Goal: Complete application form: Complete application form

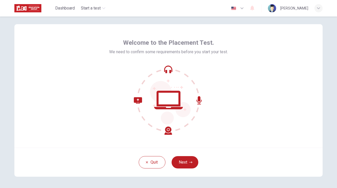
scroll to position [7, 0]
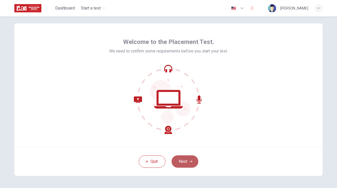
click at [190, 159] on button "Next" at bounding box center [185, 161] width 27 height 12
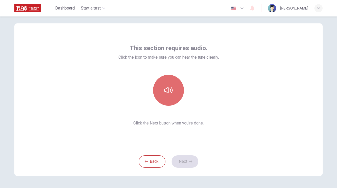
click at [169, 87] on icon "button" at bounding box center [169, 90] width 8 height 8
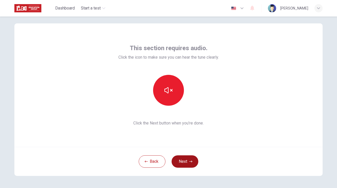
click at [181, 158] on button "Next" at bounding box center [185, 161] width 27 height 12
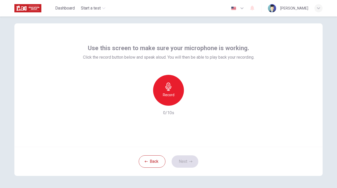
click at [178, 90] on div "Record" at bounding box center [168, 90] width 31 height 31
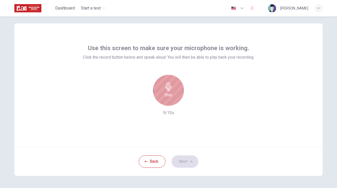
click at [175, 89] on div "Stop" at bounding box center [168, 90] width 31 height 31
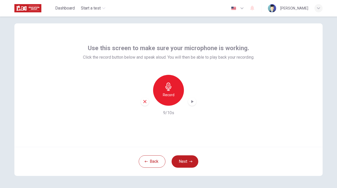
click at [192, 101] on icon "button" at bounding box center [193, 101] width 2 height 3
click at [185, 160] on button "Next" at bounding box center [185, 161] width 27 height 12
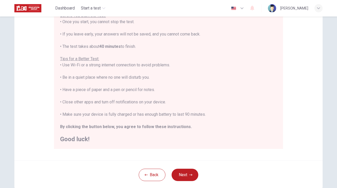
scroll to position [69, 0]
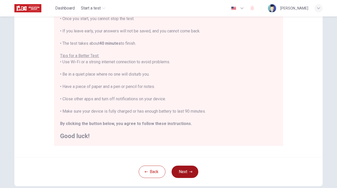
click at [182, 169] on button "Next" at bounding box center [185, 172] width 27 height 12
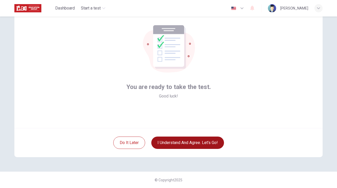
scroll to position [26, 0]
click at [191, 144] on button "I understand and agree. Let’s go!" at bounding box center [187, 143] width 73 height 12
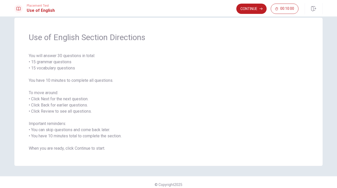
scroll to position [8, 0]
click at [252, 10] on button "Continue" at bounding box center [252, 9] width 30 height 10
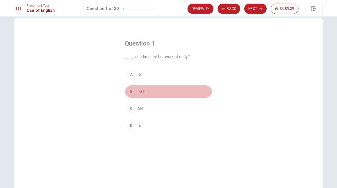
click at [131, 91] on div "B" at bounding box center [131, 91] width 8 height 8
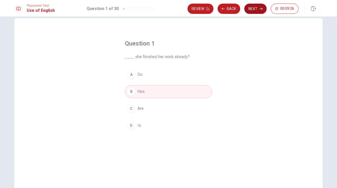
click at [253, 11] on button "Next" at bounding box center [256, 9] width 22 height 10
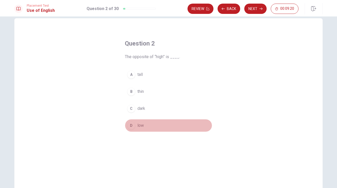
click at [140, 127] on span "low" at bounding box center [141, 125] width 6 height 6
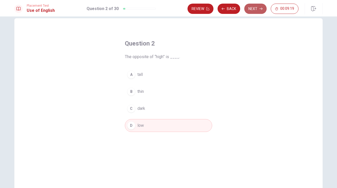
click at [253, 12] on button "Next" at bounding box center [256, 9] width 22 height 10
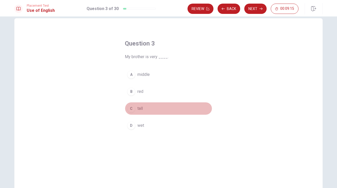
click at [138, 109] on span "tall" at bounding box center [140, 108] width 5 height 6
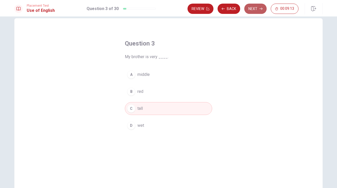
click at [257, 7] on button "Next" at bounding box center [256, 9] width 22 height 10
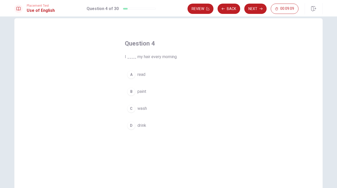
click at [143, 110] on span "wash" at bounding box center [143, 108] width 10 height 6
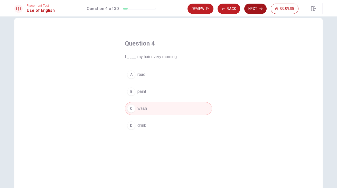
click at [257, 10] on button "Next" at bounding box center [256, 9] width 22 height 10
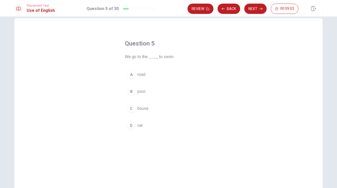
click at [143, 93] on span "pool" at bounding box center [142, 91] width 8 height 6
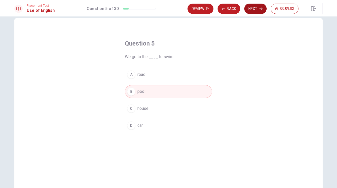
click at [258, 8] on button "Next" at bounding box center [256, 9] width 22 height 10
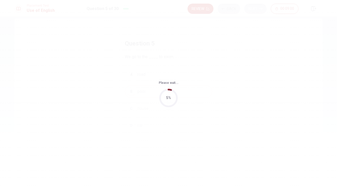
scroll to position [0, 0]
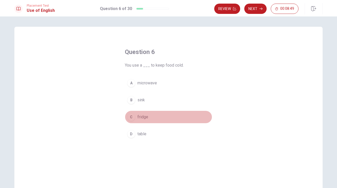
click at [134, 117] on div "C" at bounding box center [131, 117] width 8 height 8
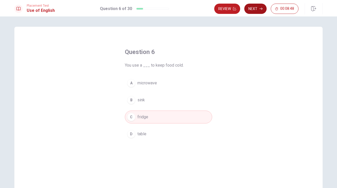
click at [257, 7] on button "Next" at bounding box center [256, 9] width 22 height 10
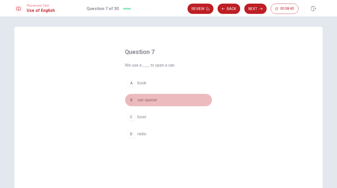
click at [152, 100] on span "can opener" at bounding box center [148, 100] width 20 height 6
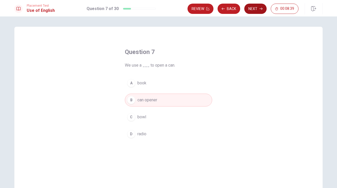
click at [254, 8] on button "Next" at bounding box center [256, 9] width 22 height 10
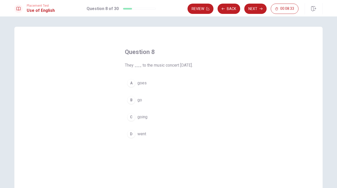
click at [142, 134] on span "went" at bounding box center [142, 134] width 9 height 6
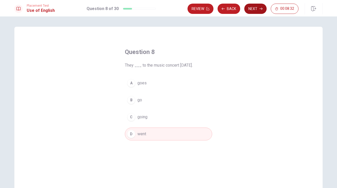
click at [253, 10] on button "Next" at bounding box center [256, 9] width 22 height 10
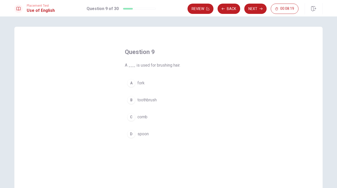
click at [136, 117] on button "C comb" at bounding box center [168, 117] width 87 height 13
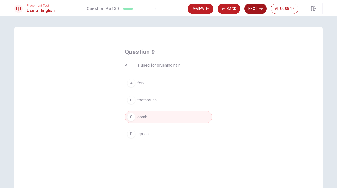
click at [255, 11] on button "Next" at bounding box center [256, 9] width 22 height 10
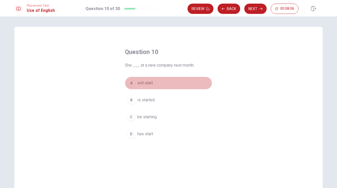
click at [140, 84] on span "will start" at bounding box center [145, 83] width 15 height 6
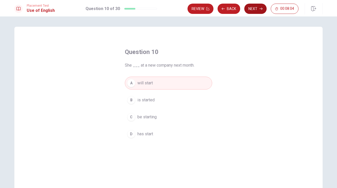
click at [255, 11] on button "Next" at bounding box center [256, 9] width 22 height 10
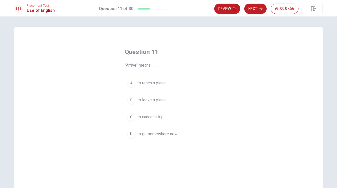
click at [163, 84] on span "to reach a place" at bounding box center [152, 83] width 28 height 6
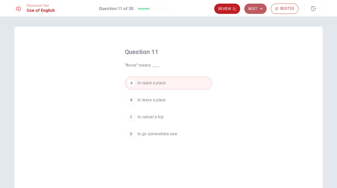
click at [256, 9] on button "Next" at bounding box center [256, 9] width 22 height 10
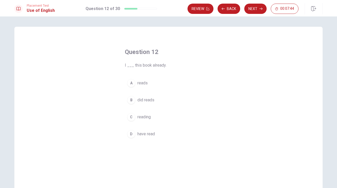
click at [145, 133] on span "have read" at bounding box center [146, 134] width 17 height 6
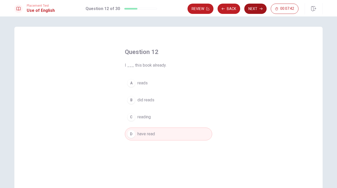
click at [257, 10] on button "Next" at bounding box center [256, 9] width 22 height 10
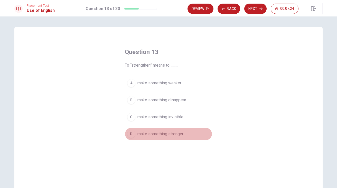
click at [163, 135] on span "make something stronger" at bounding box center [161, 134] width 46 height 6
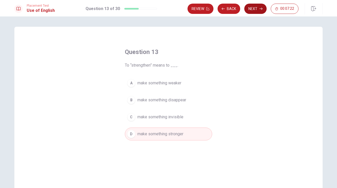
click at [253, 12] on button "Next" at bounding box center [256, 9] width 22 height 10
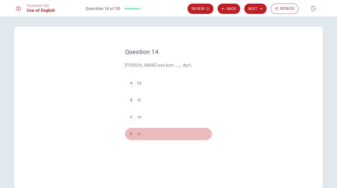
click at [136, 132] on button "D in" at bounding box center [168, 134] width 87 height 13
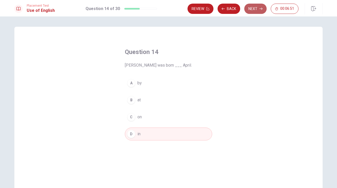
click at [259, 9] on button "Next" at bounding box center [256, 9] width 22 height 10
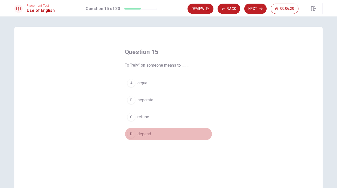
click at [144, 134] on span "depend" at bounding box center [145, 134] width 14 height 6
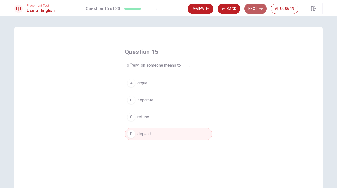
click at [256, 9] on button "Next" at bounding box center [256, 9] width 22 height 10
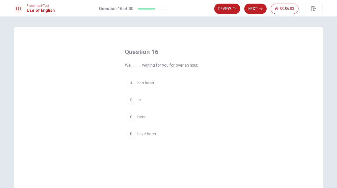
click at [148, 135] on span "have been" at bounding box center [147, 134] width 19 height 6
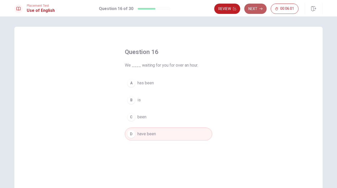
click at [254, 7] on button "Next" at bounding box center [256, 9] width 22 height 10
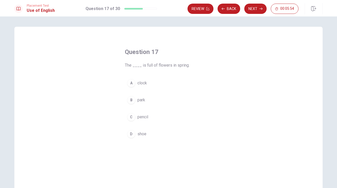
click at [142, 99] on span "park" at bounding box center [142, 100] width 8 height 6
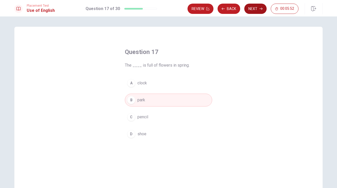
click at [252, 10] on button "Next" at bounding box center [256, 9] width 22 height 10
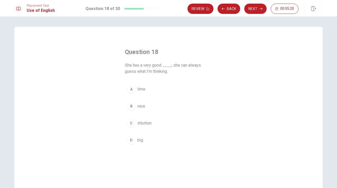
click at [132, 126] on div "C" at bounding box center [131, 123] width 8 height 8
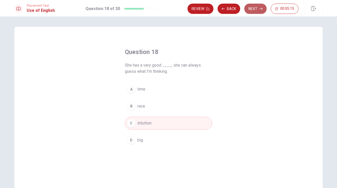
click at [253, 10] on button "Next" at bounding box center [256, 9] width 22 height 10
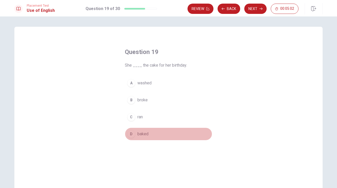
click at [140, 135] on span "baked" at bounding box center [143, 134] width 11 height 6
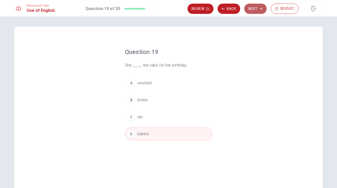
click at [259, 10] on button "Next" at bounding box center [256, 9] width 22 height 10
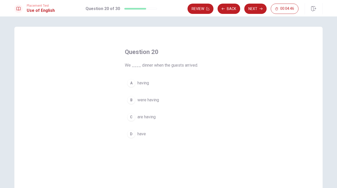
click at [156, 102] on span "were having" at bounding box center [149, 100] width 22 height 6
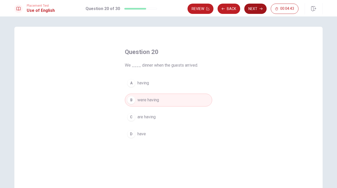
click at [257, 9] on button "Next" at bounding box center [256, 9] width 22 height 10
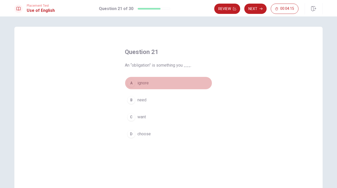
click at [135, 84] on div "A" at bounding box center [131, 83] width 8 height 8
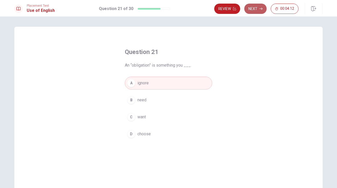
click at [252, 12] on button "Next" at bounding box center [256, 9] width 22 height 10
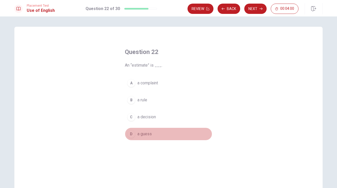
click at [148, 138] on button "D a guess" at bounding box center [168, 134] width 87 height 13
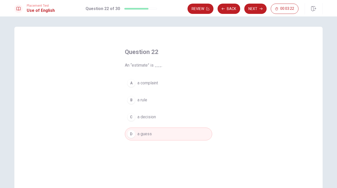
click at [152, 88] on button "A a complaint" at bounding box center [168, 83] width 87 height 13
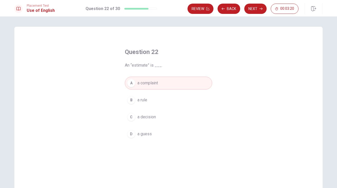
click at [147, 99] on span "a rule" at bounding box center [143, 100] width 10 height 6
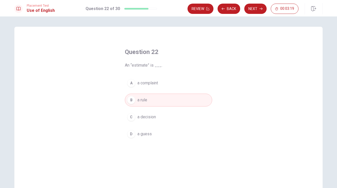
click at [156, 80] on span "a complaint" at bounding box center [148, 83] width 21 height 6
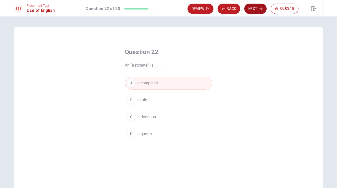
click at [254, 10] on button "Next" at bounding box center [256, 9] width 22 height 10
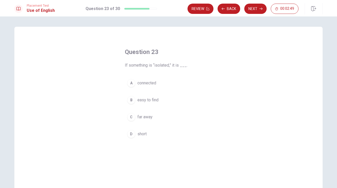
click at [150, 100] on span "easy to find" at bounding box center [148, 100] width 21 height 6
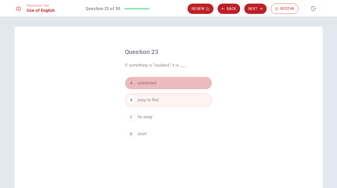
click at [150, 84] on span "connected" at bounding box center [147, 83] width 19 height 6
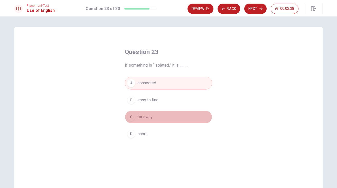
click at [148, 120] on button "C far away" at bounding box center [168, 117] width 87 height 13
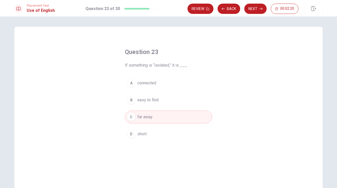
click at [153, 99] on span "easy to find" at bounding box center [148, 100] width 21 height 6
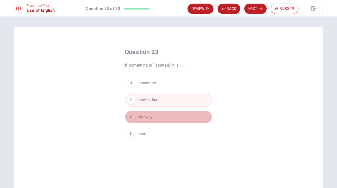
click at [146, 114] on button "C far away" at bounding box center [168, 117] width 87 height 13
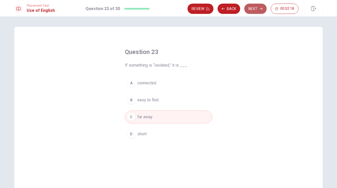
click at [256, 11] on button "Next" at bounding box center [256, 9] width 22 height 10
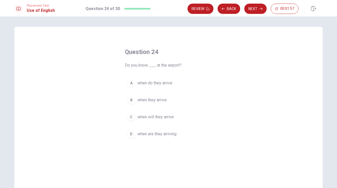
click at [162, 121] on button "C when will they arrive" at bounding box center [168, 117] width 87 height 13
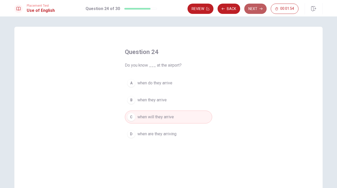
click at [254, 12] on button "Next" at bounding box center [256, 9] width 22 height 10
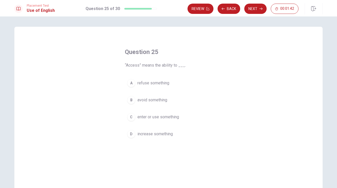
click at [149, 118] on span "enter or use something" at bounding box center [159, 117] width 42 height 6
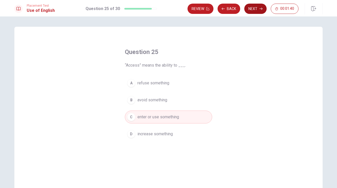
click at [256, 7] on button "Next" at bounding box center [256, 9] width 22 height 10
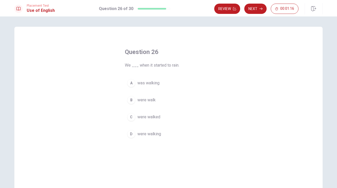
click at [145, 135] on span "were walking" at bounding box center [150, 134] width 24 height 6
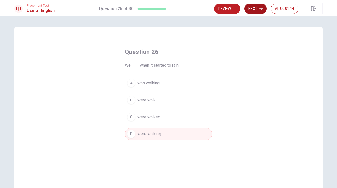
click at [259, 9] on button "Next" at bounding box center [256, 9] width 22 height 10
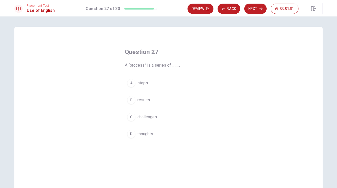
click at [143, 80] on span "steps" at bounding box center [143, 83] width 11 height 6
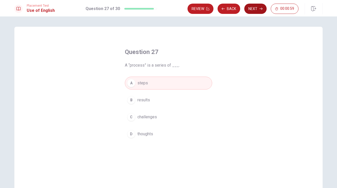
click at [257, 11] on button "Next" at bounding box center [256, 9] width 22 height 10
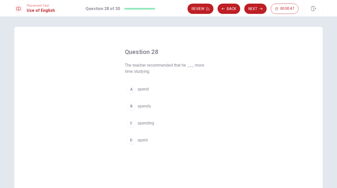
click at [151, 106] on button "B spends" at bounding box center [168, 106] width 87 height 13
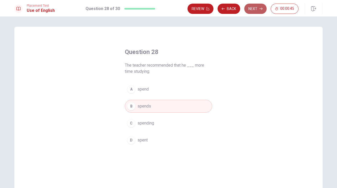
click at [257, 10] on button "Next" at bounding box center [256, 9] width 22 height 10
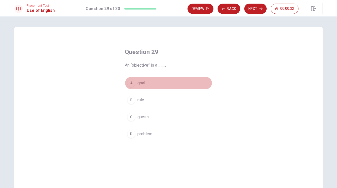
click at [135, 83] on div "A" at bounding box center [131, 83] width 8 height 8
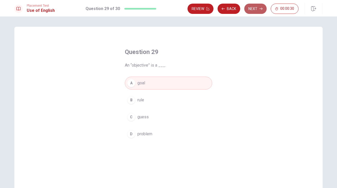
click at [259, 7] on button "Next" at bounding box center [256, 9] width 22 height 10
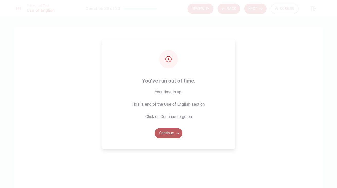
click at [171, 135] on button "Continue" at bounding box center [169, 133] width 28 height 10
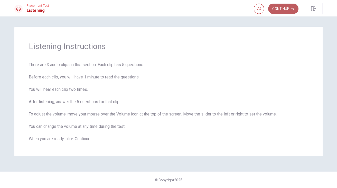
click at [279, 10] on button "Continue" at bounding box center [283, 9] width 30 height 10
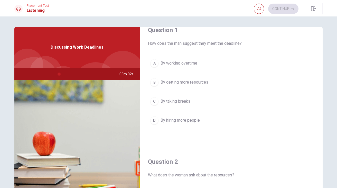
scroll to position [14, 0]
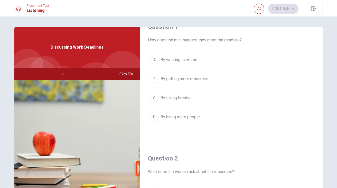
click at [186, 59] on span "By working overtime" at bounding box center [179, 60] width 37 height 6
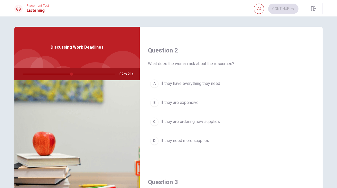
scroll to position [124, 0]
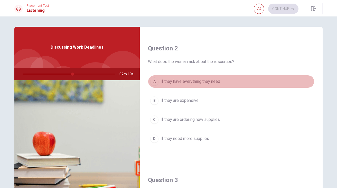
click at [214, 84] on span "If they have everything they need" at bounding box center [191, 81] width 60 height 6
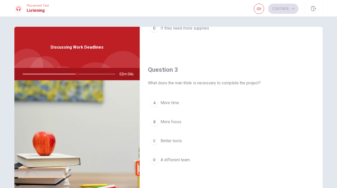
scroll to position [241, 0]
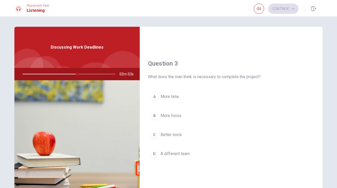
click at [171, 116] on span "More focus" at bounding box center [171, 116] width 21 height 6
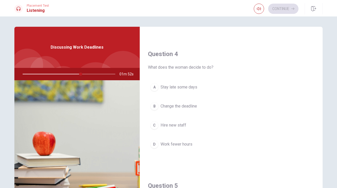
click at [178, 146] on span "Work fewer hours" at bounding box center [177, 144] width 32 height 6
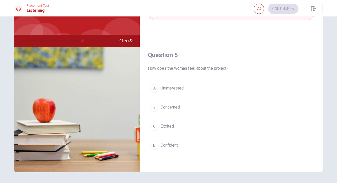
scroll to position [34, 0]
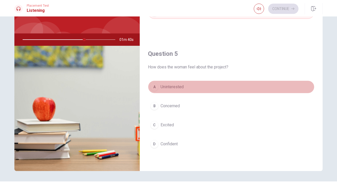
click at [158, 86] on div "A" at bounding box center [154, 87] width 8 height 8
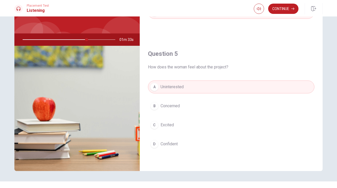
scroll to position [44, 0]
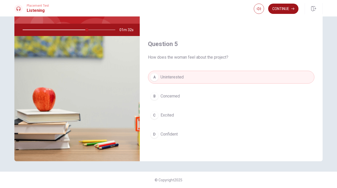
click at [277, 11] on button "Continue" at bounding box center [283, 9] width 30 height 10
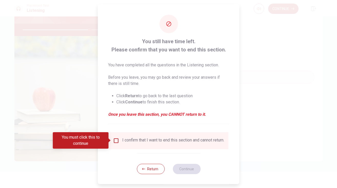
click at [118, 140] on input "You must click this to continue" at bounding box center [116, 140] width 6 height 6
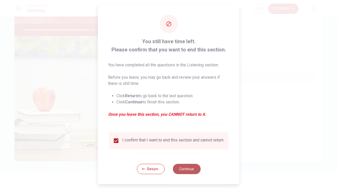
click at [180, 171] on button "Continue" at bounding box center [187, 169] width 28 height 10
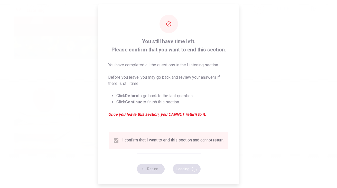
type input "74"
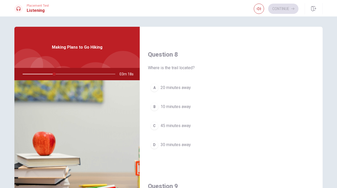
scroll to position [250, 0]
click at [155, 146] on div "D" at bounding box center [154, 144] width 8 height 8
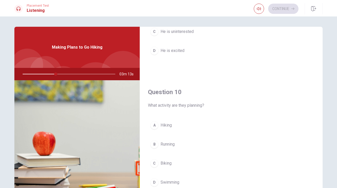
scroll to position [480, 0]
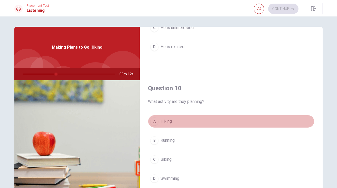
click at [154, 121] on div "A" at bounding box center [154, 121] width 8 height 8
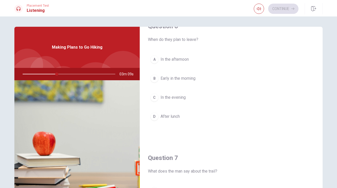
scroll to position [0, 0]
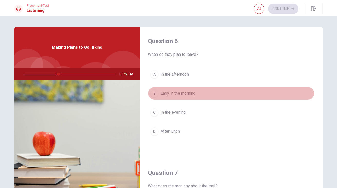
click at [193, 95] on span "Early in the morning" at bounding box center [178, 93] width 35 height 6
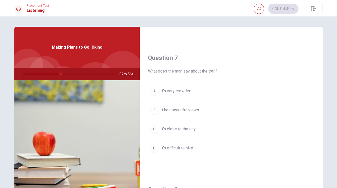
scroll to position [115, 0]
click at [184, 112] on span "It has beautiful views" at bounding box center [180, 109] width 39 height 6
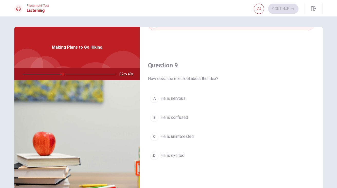
scroll to position [371, 0]
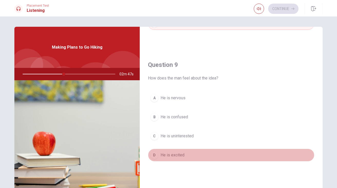
click at [173, 154] on span "He is excited" at bounding box center [173, 155] width 24 height 6
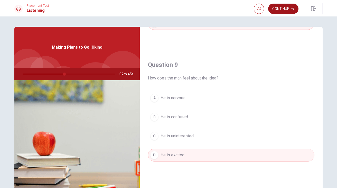
click at [277, 10] on button "Continue" at bounding box center [283, 9] width 30 height 10
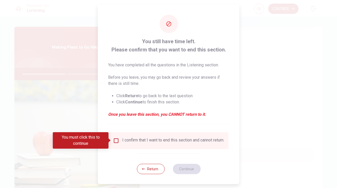
click at [117, 141] on input "You must click this to continue" at bounding box center [116, 140] width 6 height 6
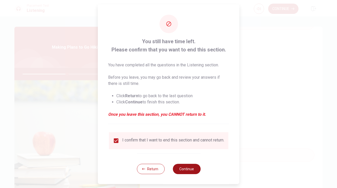
click at [192, 172] on button "Continue" at bounding box center [187, 169] width 28 height 10
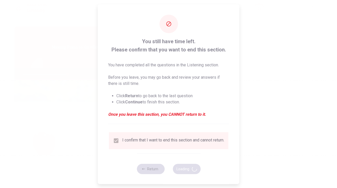
type input "49"
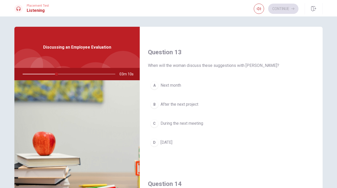
scroll to position [253, 0]
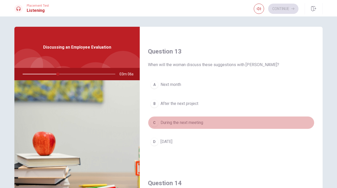
click at [191, 124] on span "During the next meeting" at bounding box center [182, 123] width 43 height 6
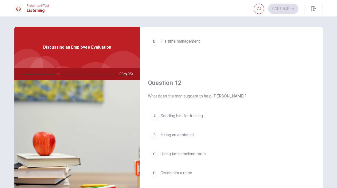
scroll to position [0, 0]
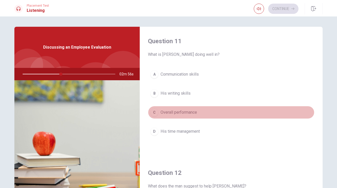
click at [188, 113] on span "Overall performance" at bounding box center [179, 112] width 37 height 6
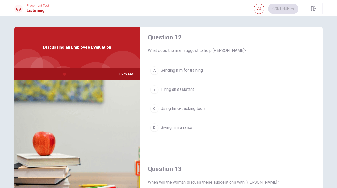
scroll to position [136, 0]
click at [204, 109] on span "Using time-tracking tools" at bounding box center [183, 108] width 45 height 6
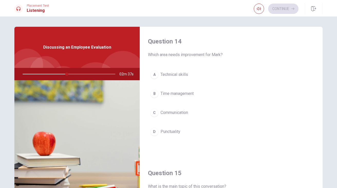
scroll to position [391, 0]
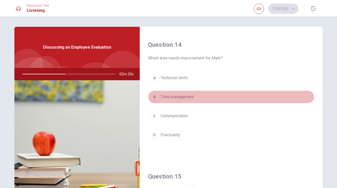
click at [185, 98] on span "Time management" at bounding box center [177, 97] width 33 height 6
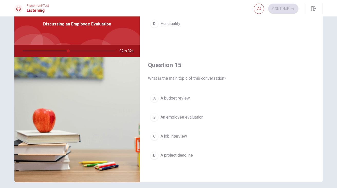
scroll to position [25, 0]
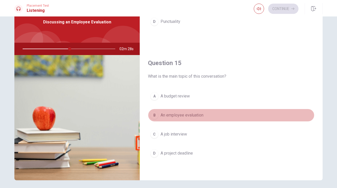
click at [184, 115] on span "An employee evaluation" at bounding box center [182, 115] width 43 height 6
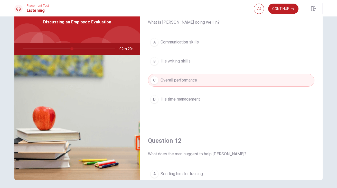
scroll to position [0, 0]
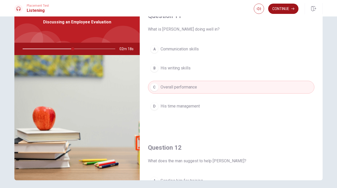
click at [286, 12] on button "Continue" at bounding box center [283, 9] width 30 height 10
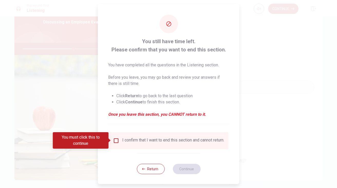
click at [115, 139] on input "You must click this to continue" at bounding box center [116, 140] width 6 height 6
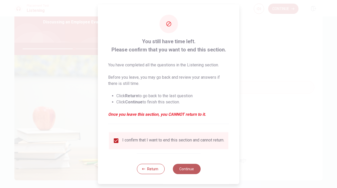
click at [182, 171] on button "Continue" at bounding box center [187, 169] width 28 height 10
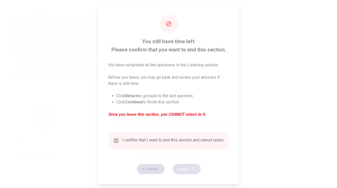
type input "56"
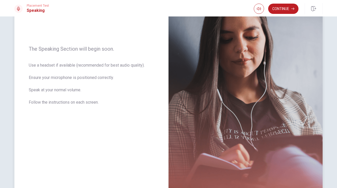
scroll to position [60, 0]
click at [290, 11] on button "Continue" at bounding box center [283, 9] width 30 height 10
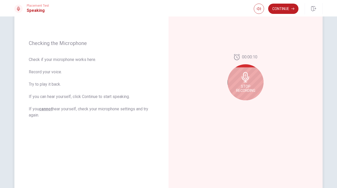
click at [257, 87] on div "Stop Recording" at bounding box center [246, 82] width 36 height 36
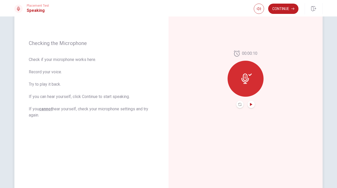
click at [252, 105] on icon "Play Audio" at bounding box center [251, 104] width 3 height 3
click at [236, 84] on div at bounding box center [246, 79] width 36 height 36
click at [240, 105] on icon "Record Again" at bounding box center [240, 104] width 3 height 3
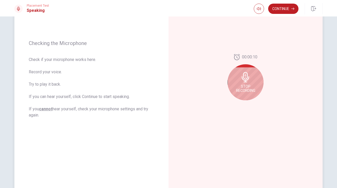
click at [250, 85] on span "Stop Recording" at bounding box center [245, 88] width 19 height 8
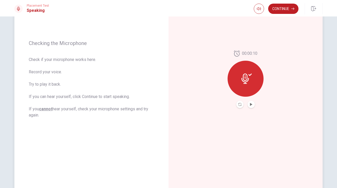
click at [250, 107] on button "Play Audio" at bounding box center [251, 104] width 7 height 7
click at [279, 13] on button "Continue" at bounding box center [283, 9] width 30 height 10
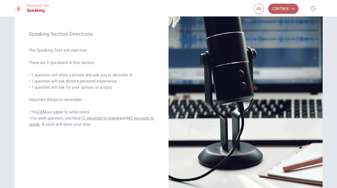
click at [284, 11] on button "Continue" at bounding box center [283, 9] width 30 height 10
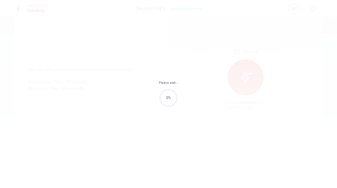
scroll to position [0, 0]
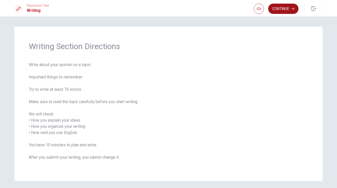
click at [282, 12] on button "Continue" at bounding box center [283, 9] width 30 height 10
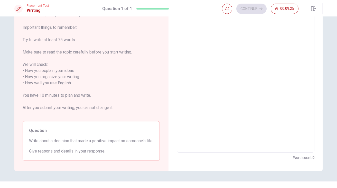
scroll to position [35, 0]
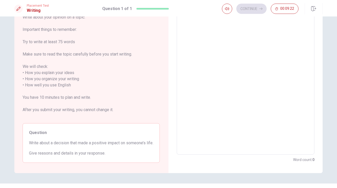
click at [213, 70] on textarea at bounding box center [246, 82] width 131 height 137
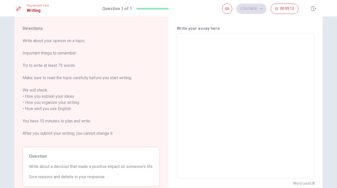
scroll to position [11, 0]
type textarea "W"
type textarea "x"
type textarea "Wh"
type textarea "x"
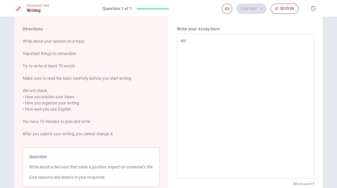
type textarea "Whe"
type textarea "x"
type textarea "When"
type textarea "x"
type textarea "When"
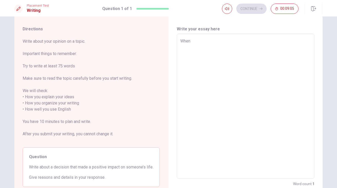
type textarea "x"
type textarea "When i"
type textarea "x"
type textarea "When i"
type textarea "x"
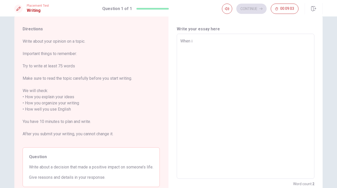
type textarea "When i a"
type textarea "x"
type textarea "When i am"
type textarea "x"
type textarea "When i a"
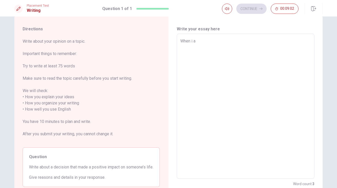
type textarea "x"
type textarea "When i"
type textarea "x"
type textarea "When i"
type textarea "x"
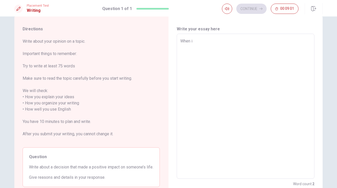
type textarea "When i"
type textarea "x"
type textarea "When i w"
type textarea "x"
type textarea "When i wa"
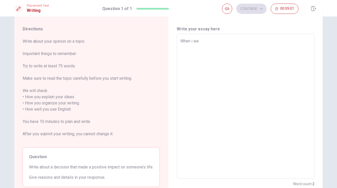
type textarea "x"
type textarea "When i w"
type textarea "x"
type textarea "When i"
type textarea "x"
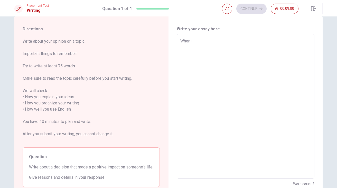
type textarea "When i"
type textarea "x"
type textarea "When"
type textarea "x"
type textarea "When I"
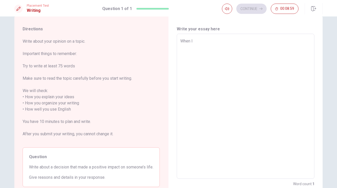
type textarea "x"
type textarea "When I"
type textarea "x"
type textarea "When I w"
type textarea "x"
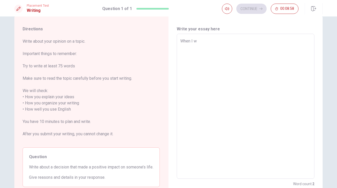
type textarea "When I wa"
type textarea "x"
type textarea "When I was"
type textarea "x"
type textarea "When I was"
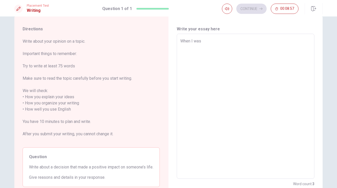
type textarea "x"
type textarea "When I was t"
type textarea "x"
type textarea "When I was te"
type textarea "x"
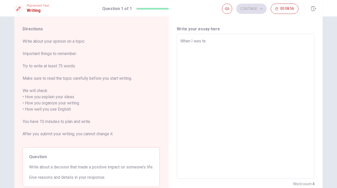
type textarea "When I was tee"
type textarea "x"
type textarea "When I was teen"
type textarea "x"
type textarea "When I was [PERSON_NAME]"
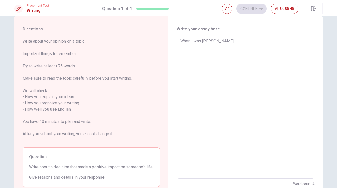
type textarea "x"
type textarea "When I was teen"
type textarea "x"
type textarea "When I was [PERSON_NAME]"
type textarea "x"
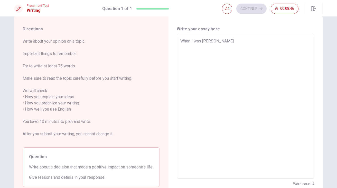
type textarea "When I was teenag"
type textarea "x"
type textarea "When I was teenage"
type textarea "x"
type textarea "When I was teenager"
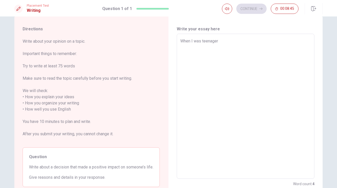
type textarea "x"
type textarea "When I was teenager"
type textarea "x"
type textarea "When I was teenager"
type textarea "x"
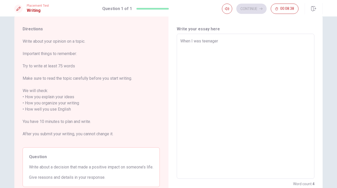
type textarea "When I was teenage"
type textarea "x"
type textarea "When I was teenag"
type textarea "x"
type textarea "When I was [PERSON_NAME]"
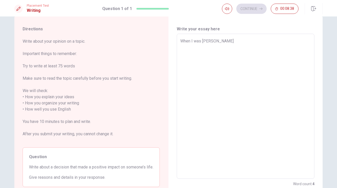
type textarea "x"
type textarea "When I was teen"
type textarea "x"
type textarea "When I was tee"
type textarea "x"
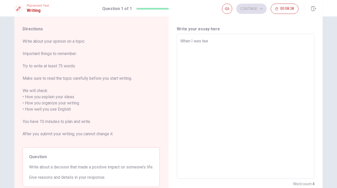
type textarea "When I was te"
type textarea "x"
type textarea "When I was t"
type textarea "x"
type textarea "When I was"
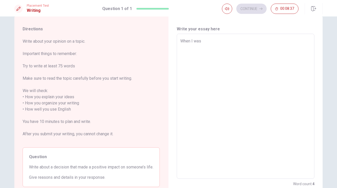
type textarea "x"
type textarea "When I was"
type textarea "x"
type textarea "When I wa"
type textarea "x"
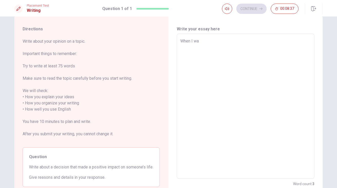
type textarea "When I w"
type textarea "x"
type textarea "When I"
type textarea "x"
type textarea "When I"
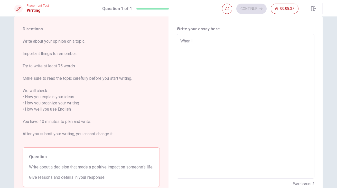
type textarea "x"
type textarea "When"
type textarea "x"
type textarea "When"
type textarea "x"
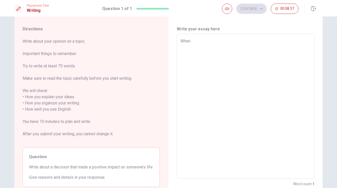
type textarea "Whe"
type textarea "x"
type textarea "Wh"
type textarea "x"
type textarea "W"
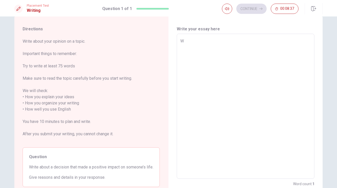
type textarea "x"
type textarea "I"
type textarea "x"
type textarea "I"
type textarea "x"
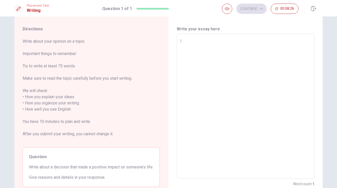
type textarea "I w"
type textarea "x"
type textarea "I wi"
type textarea "x"
type textarea "I wil"
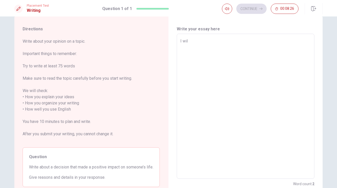
type textarea "x"
type textarea "I will"
type textarea "x"
type textarea "I will"
type textarea "x"
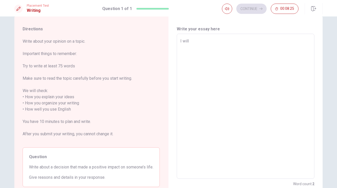
type textarea "I will t"
type textarea "x"
type textarea "I will to"
type textarea "x"
type textarea "I will tol"
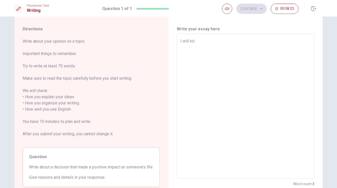
type textarea "x"
type textarea "I will to"
type textarea "x"
type textarea "I will t"
type textarea "x"
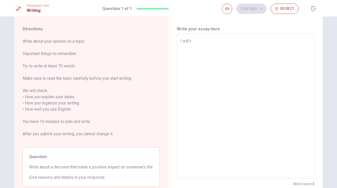
type textarea "I will ta"
type textarea "x"
type textarea "I will tal"
type textarea "x"
type textarea "I will talk"
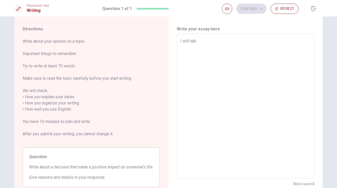
type textarea "x"
type textarea "I will talk"
type textarea "x"
type textarea "I will talk a"
type textarea "x"
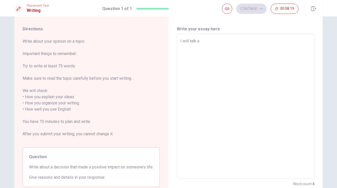
type textarea "I will talk ab"
type textarea "x"
type textarea "I will talk abo"
type textarea "x"
type textarea "I will talk abou"
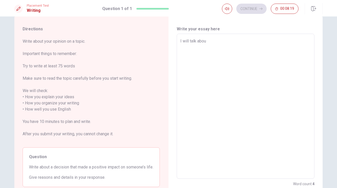
type textarea "x"
type textarea "I will talk about"
type textarea "x"
type textarea "I will talk about"
type textarea "x"
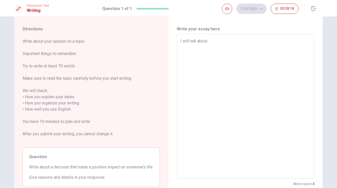
type textarea "I will talk about m"
type textarea "x"
type textarea "I will talk about my"
type textarea "x"
type textarea "I will talk about my"
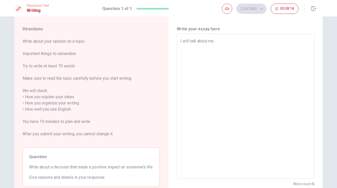
type textarea "x"
type textarea "I will talk about my s"
type textarea "x"
type textarea "I will talk about my se"
type textarea "x"
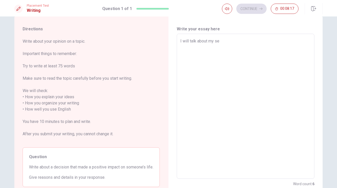
type textarea "I will talk about my sel"
type textarea "x"
type textarea "I will talk about my self"
type textarea "x"
type textarea "I will talk about my self"
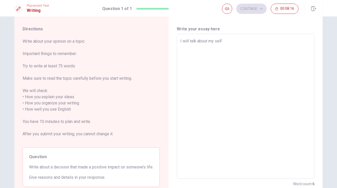
type textarea "x"
type textarea "I will talk about my self"
type textarea "x"
type textarea "I will talk about my self,"
type textarea "x"
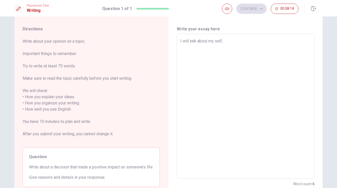
type textarea "I will talk about my self,"
type textarea "x"
type textarea "I will talk about my self, W"
type textarea "x"
type textarea "I will talk about my self, Wh"
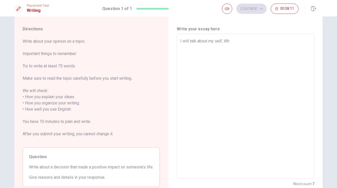
type textarea "x"
type textarea "I will talk about my self, Whe"
type textarea "x"
type textarea "I will talk about my self, Wh"
type textarea "x"
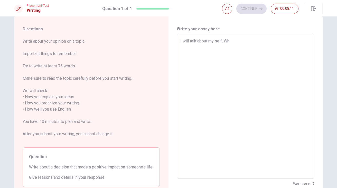
type textarea "I will talk about my self, W"
type textarea "x"
type textarea "I will talk about my self,"
type textarea "x"
type textarea "I will talk about my self,"
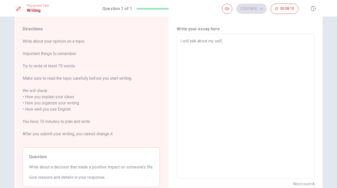
type textarea "x"
type textarea "I will talk about my self, s"
type textarea "x"
type textarea "I will talk about my self, sh"
type textarea "x"
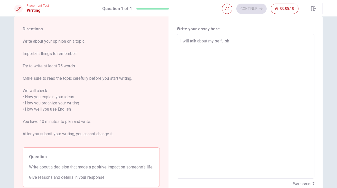
type textarea "I will talk about my self, she"
type textarea "x"
type textarea "I will talk about my self, [PERSON_NAME]"
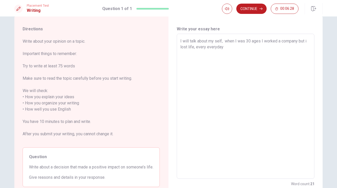
click at [205, 47] on textarea "I will talk about my self, when I was 30 ages I worked a company but i lost lif…" at bounding box center [246, 106] width 131 height 137
click at [195, 48] on textarea "I will talk about my self, when I was 30 ages I worked a company but i lost lif…" at bounding box center [246, 106] width 131 height 137
click at [242, 48] on textarea "I will talk about my self, when I was 30 ages I worked a company but i lost lif…" at bounding box center [246, 106] width 131 height 137
click at [181, 42] on textarea "I will talk about my self, when I was 30 ages I worked a company but i lost lif…" at bounding box center [246, 106] width 131 height 137
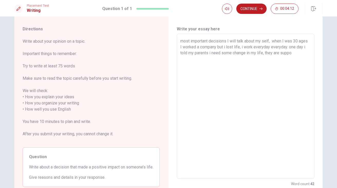
click at [297, 53] on textarea "most important decisions I will talk about my self, when I was 30 ages I worked…" at bounding box center [246, 106] width 131 height 137
click at [266, 53] on textarea "most important decisions I will talk about my self, when I was 30 ages I worked…" at bounding box center [246, 106] width 131 height 137
drag, startPoint x: 273, startPoint y: 59, endPoint x: 241, endPoint y: 58, distance: 31.6
click at [241, 58] on textarea "most important decisions I will talk about my self, when I was 30 ages I worked…" at bounding box center [246, 106] width 131 height 137
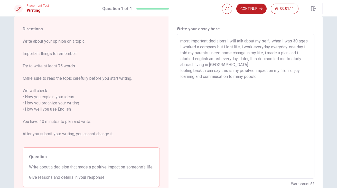
click at [241, 71] on textarea "most important decisions I will talk about my self, when I was 30 ages I worked…" at bounding box center [246, 106] width 131 height 137
click at [293, 71] on textarea "most important decisions I will talk about my self, when I was 30 ages I worked…" at bounding box center [246, 106] width 131 height 137
click at [274, 76] on textarea "most important decisions I will talk about my self, when I was 30 ages I worked…" at bounding box center [246, 106] width 131 height 137
click at [227, 47] on textarea "most important decisions I will talk about my self, when I was 30 ages I worked…" at bounding box center [246, 106] width 131 height 137
click at [246, 53] on textarea "most important decisions I will talk about my self, when I was 30 ages I worked…" at bounding box center [246, 106] width 131 height 137
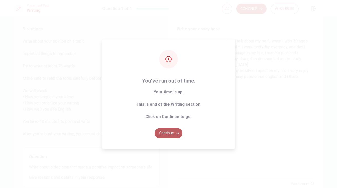
click at [167, 131] on button "Continue" at bounding box center [169, 133] width 28 height 10
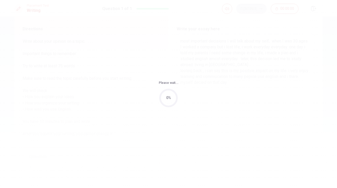
scroll to position [0, 0]
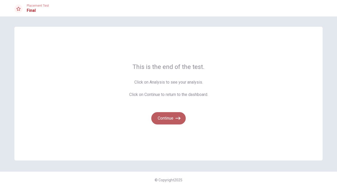
click at [168, 121] on button "Continue" at bounding box center [168, 118] width 34 height 12
